Goal: Task Accomplishment & Management: Manage account settings

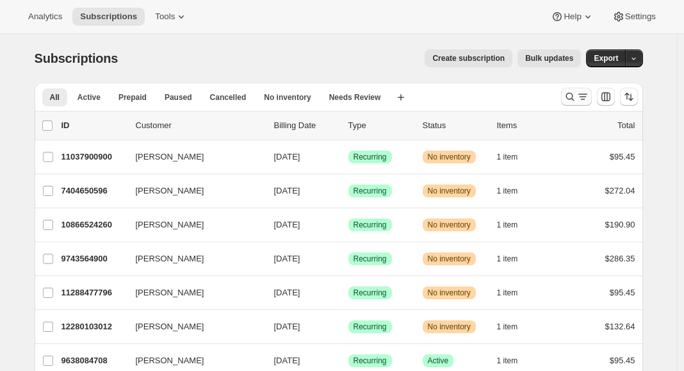
click at [574, 99] on icon "Search and filter results" at bounding box center [570, 97] width 8 height 8
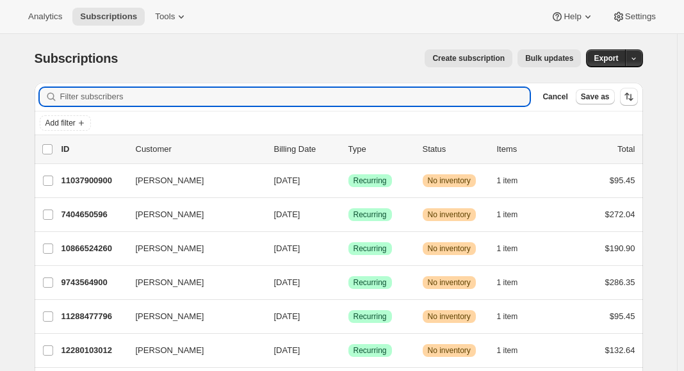
paste input "[EMAIL_ADDRESS][DOMAIN_NAME]"
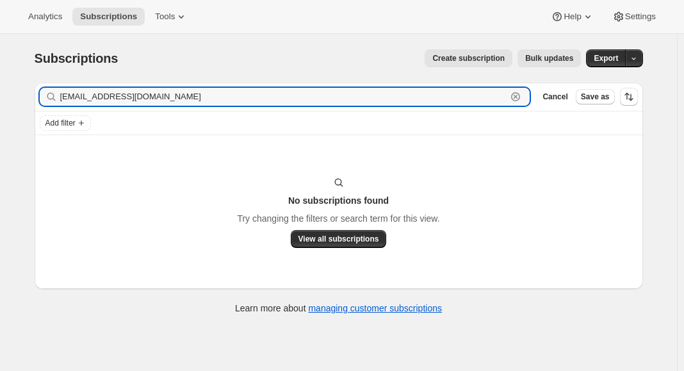
type input "[EMAIL_ADDRESS][DOMAIN_NAME]"
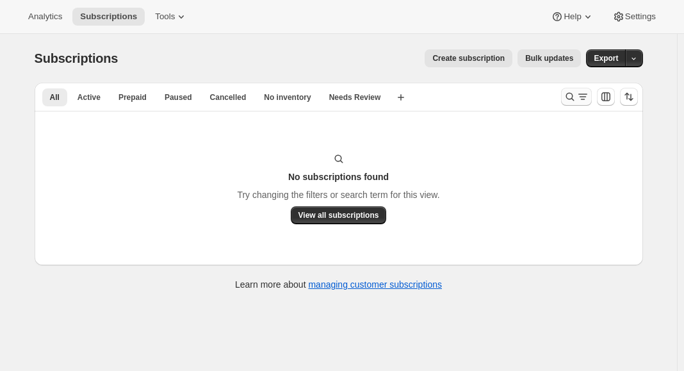
click at [572, 97] on icon "Search and filter results" at bounding box center [570, 96] width 13 height 13
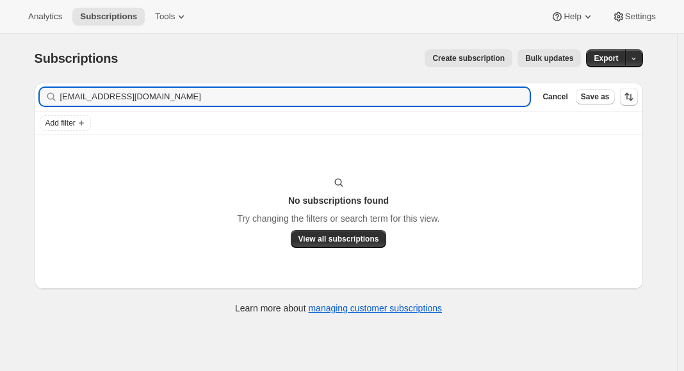
drag, startPoint x: 106, startPoint y: 95, endPoint x: -10, endPoint y: 94, distance: 116.6
click at [0, 94] on html "Analytics Subscriptions Tools Help Settings Skip to content Subscriptions. This…" at bounding box center [342, 185] width 684 height 371
type input "Trace Power"
